Goal: Navigation & Orientation: Understand site structure

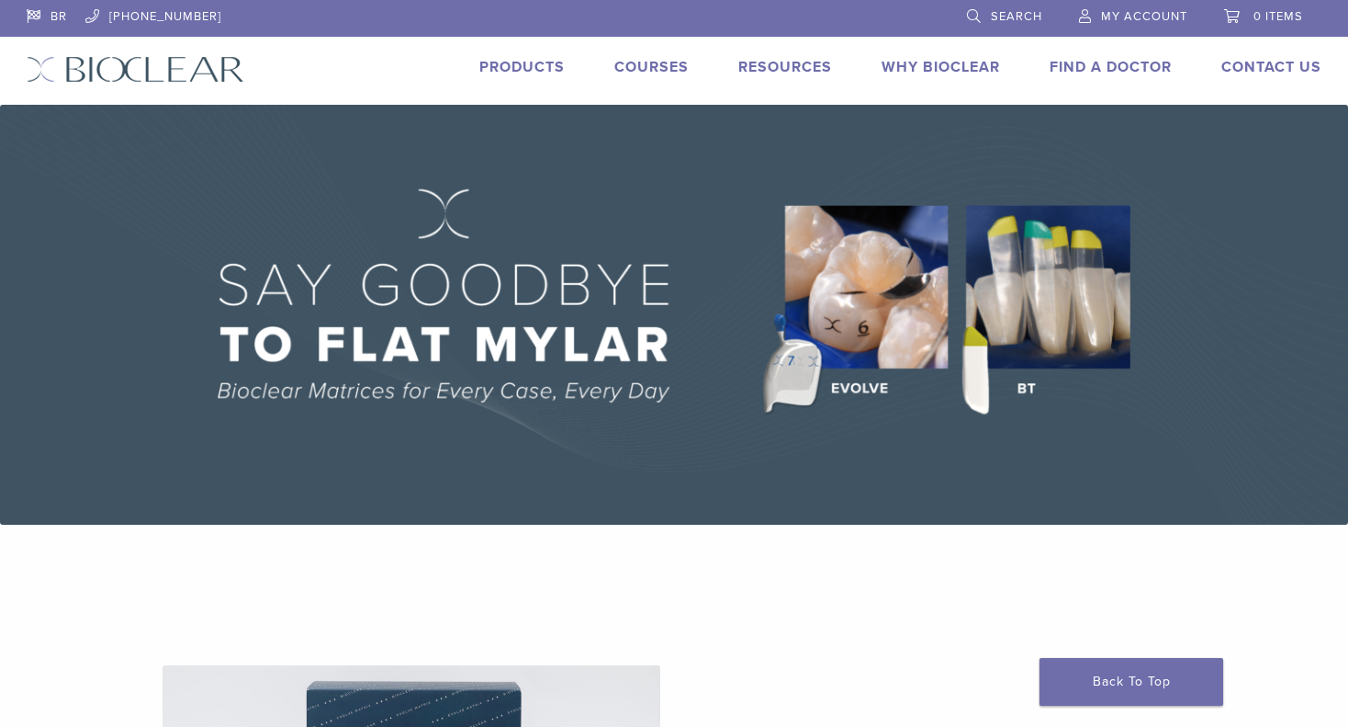
click at [642, 70] on link "Courses" at bounding box center [652, 67] width 74 height 18
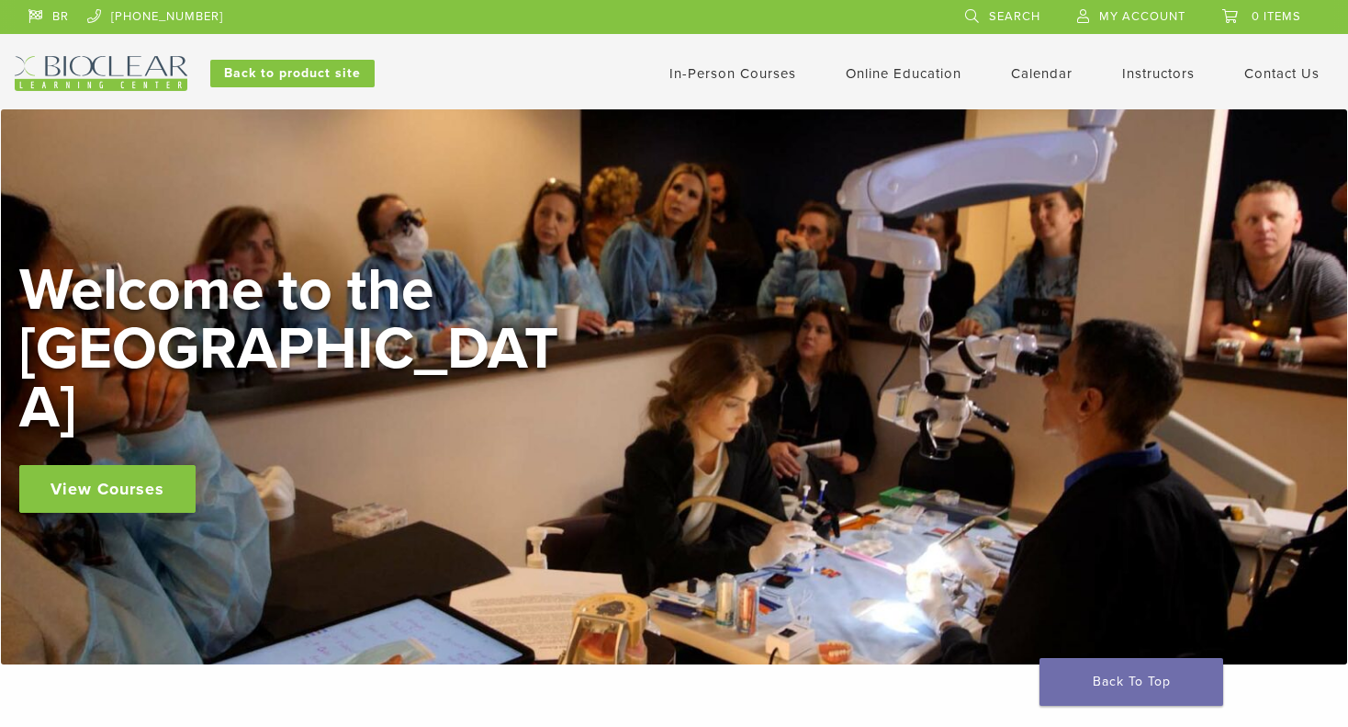
click at [718, 71] on link "In-Person Courses" at bounding box center [733, 73] width 127 height 17
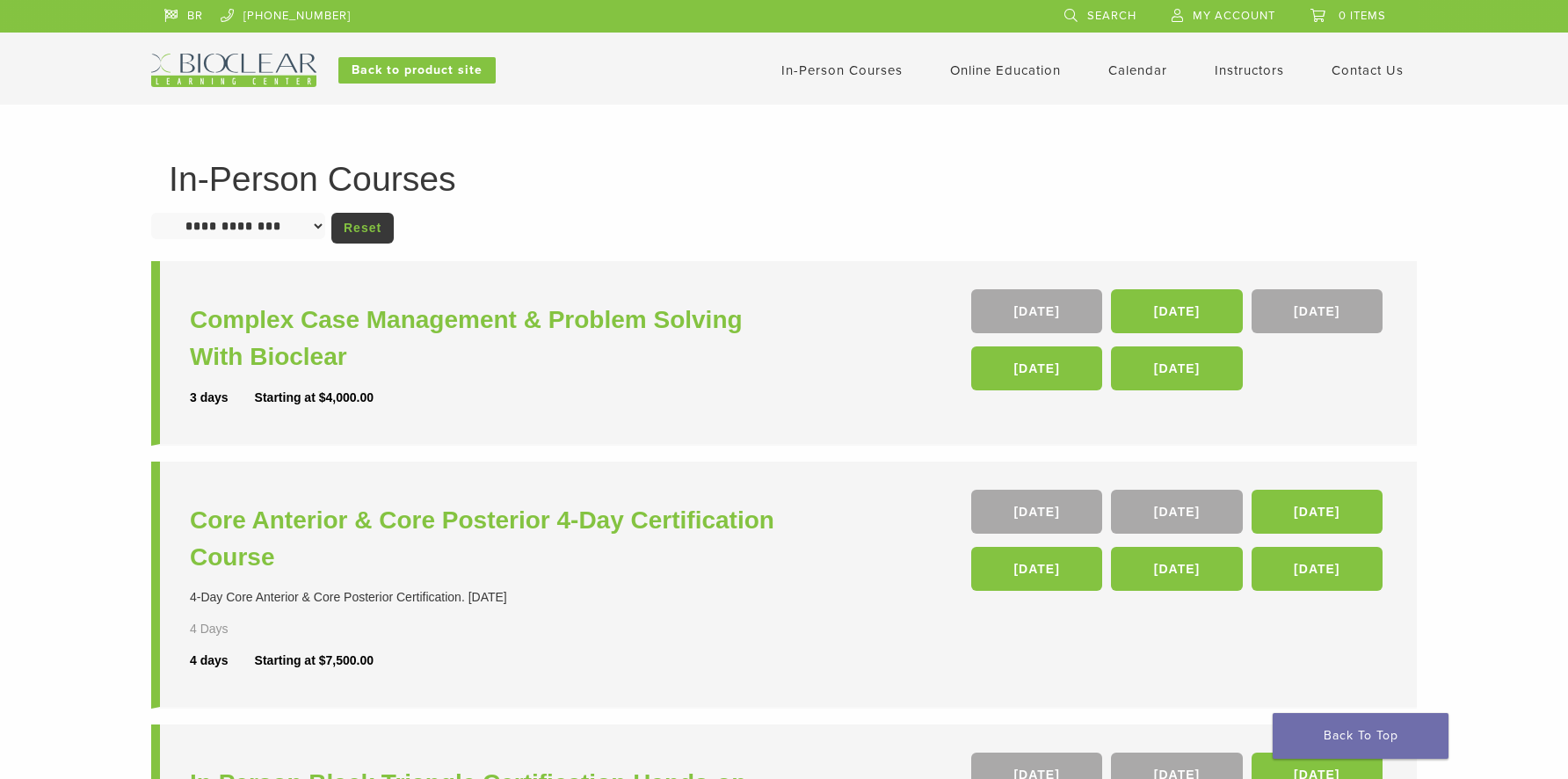
click at [1242, 72] on link "Instructors" at bounding box center [1248, 70] width 70 height 16
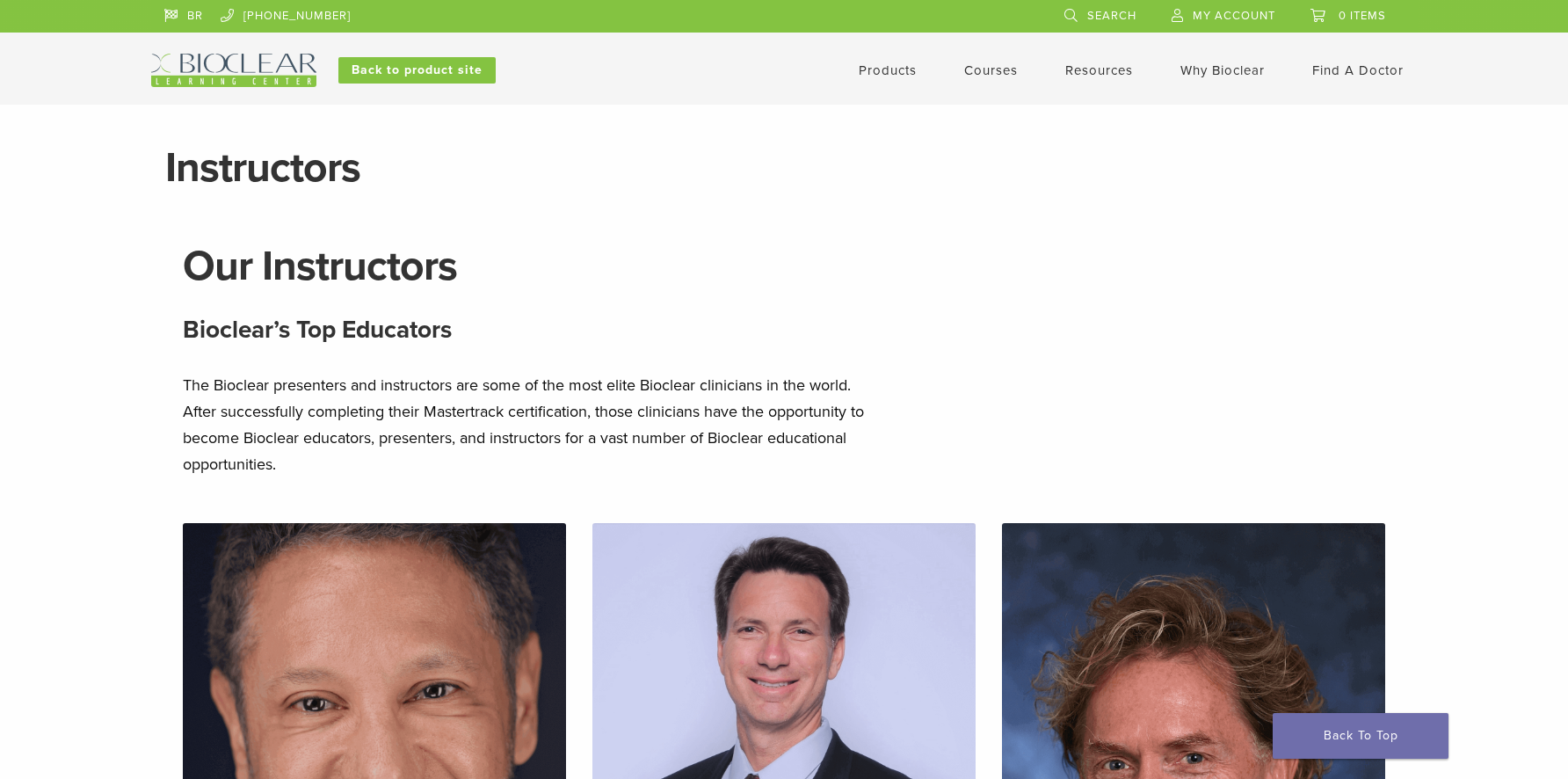
click at [239, 70] on img at bounding box center [233, 70] width 166 height 33
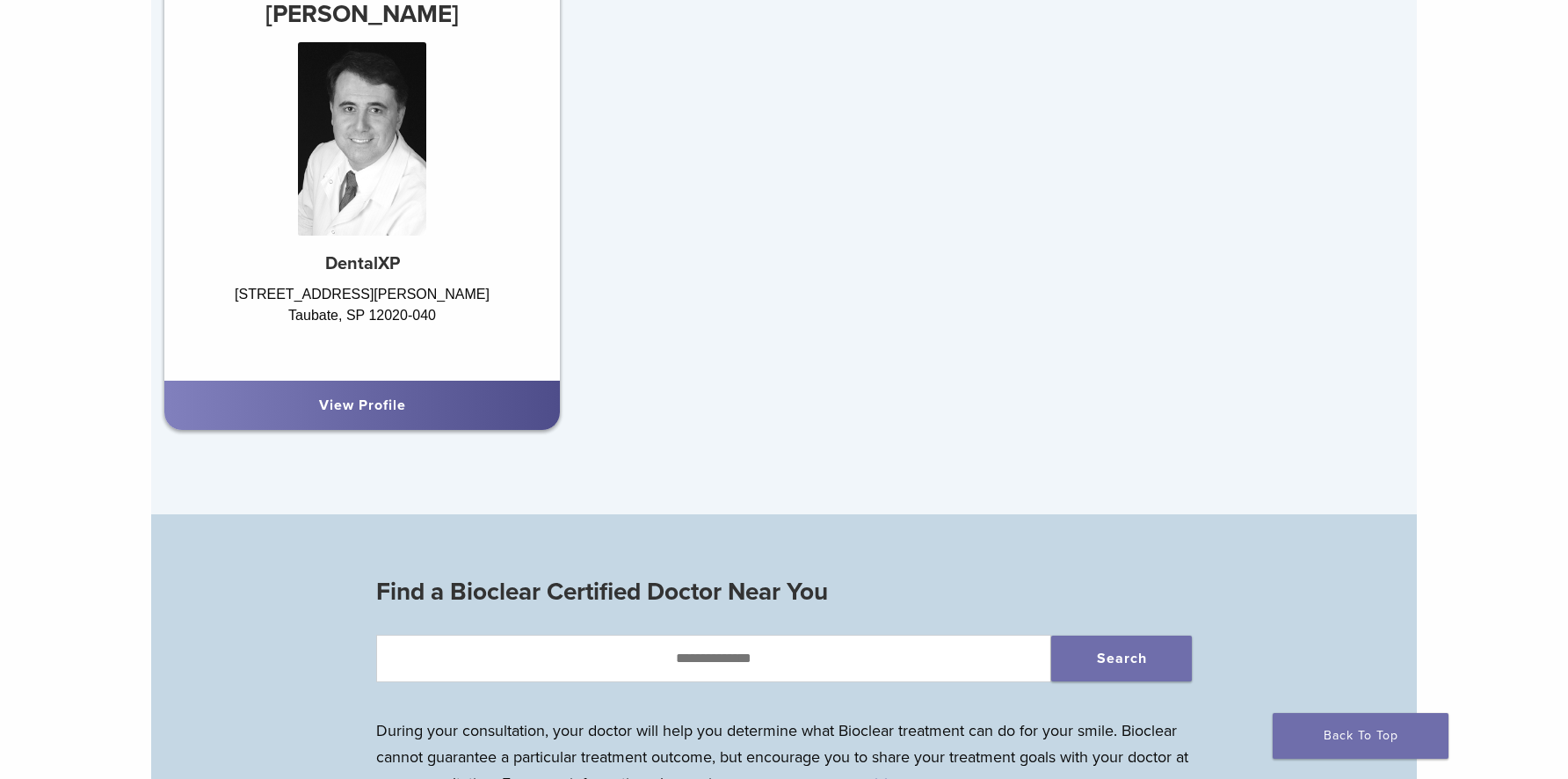
scroll to position [1269, 0]
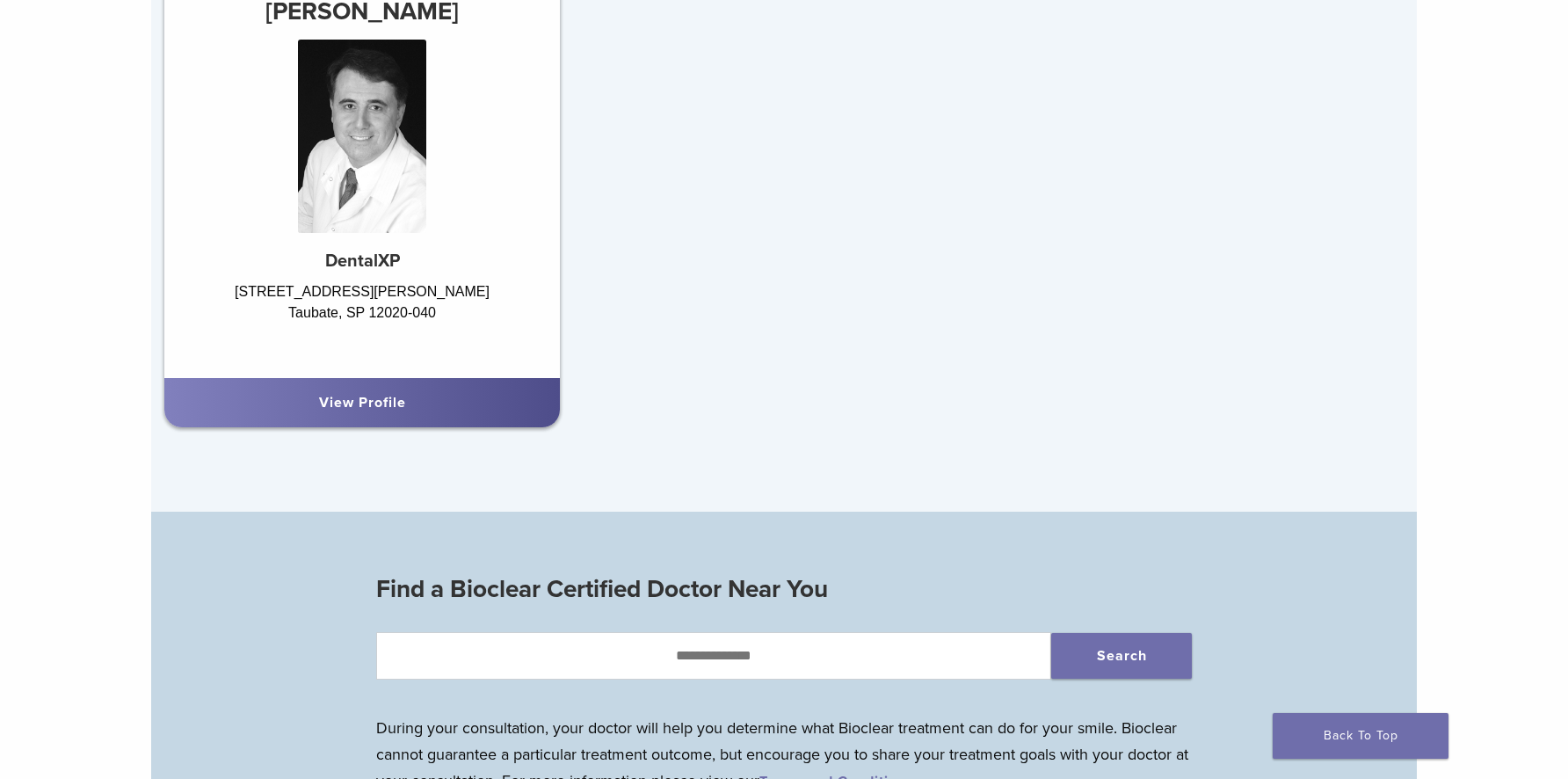
click at [364, 410] on link "View Profile" at bounding box center [362, 403] width 87 height 17
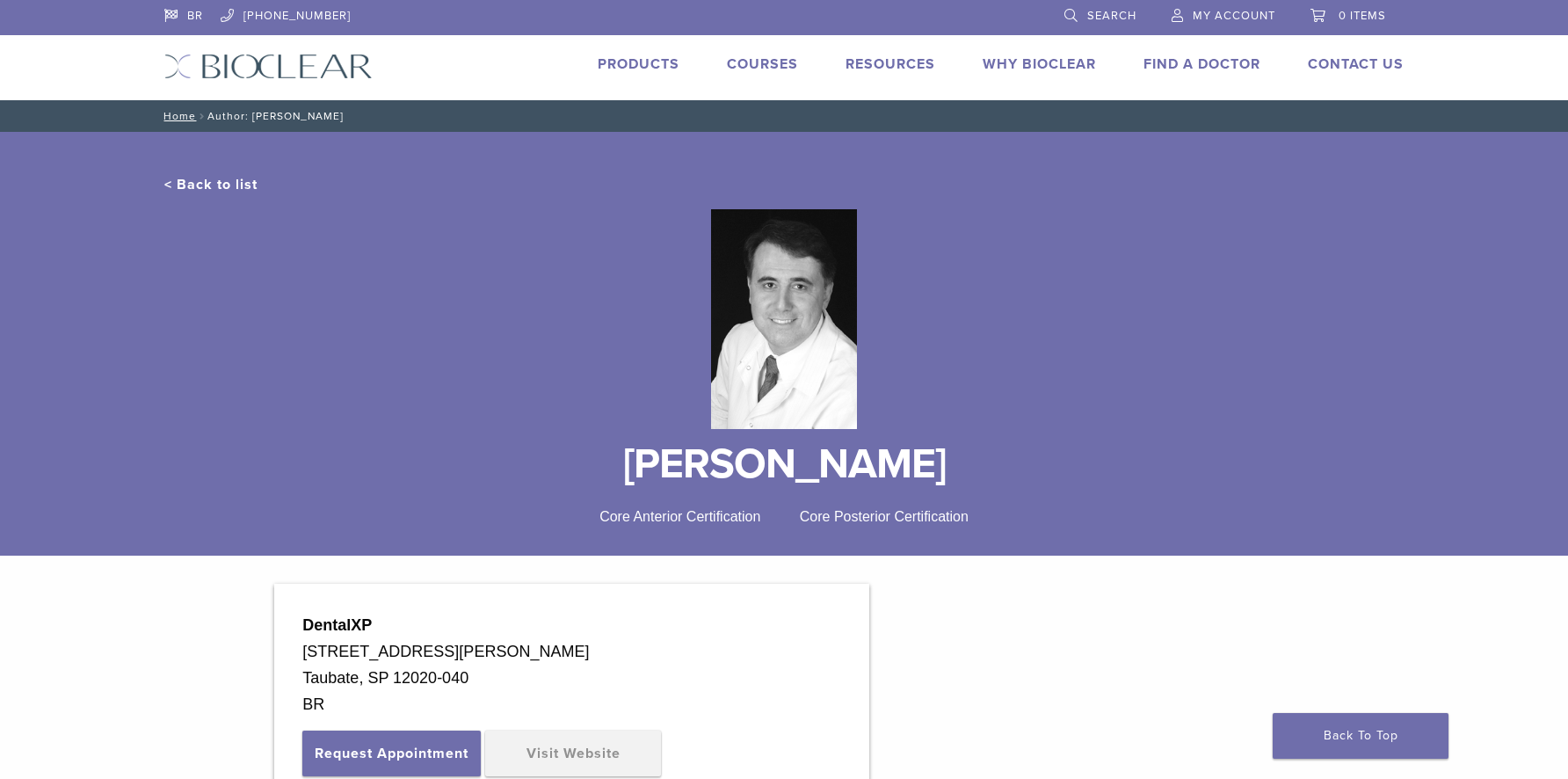
click at [1031, 63] on link "Why Bioclear" at bounding box center [1039, 64] width 113 height 17
